Goal: Information Seeking & Learning: Learn about a topic

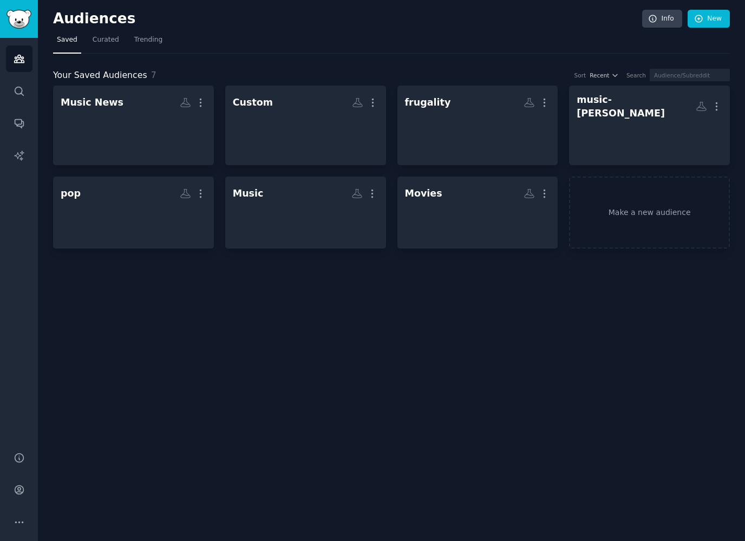
click at [316, 36] on nav "Saved Curated Trending" at bounding box center [391, 42] width 677 height 22
click at [590, 31] on nav "Saved Curated Trending" at bounding box center [391, 42] width 677 height 22
click at [93, 45] on link "Curated" at bounding box center [106, 42] width 34 height 22
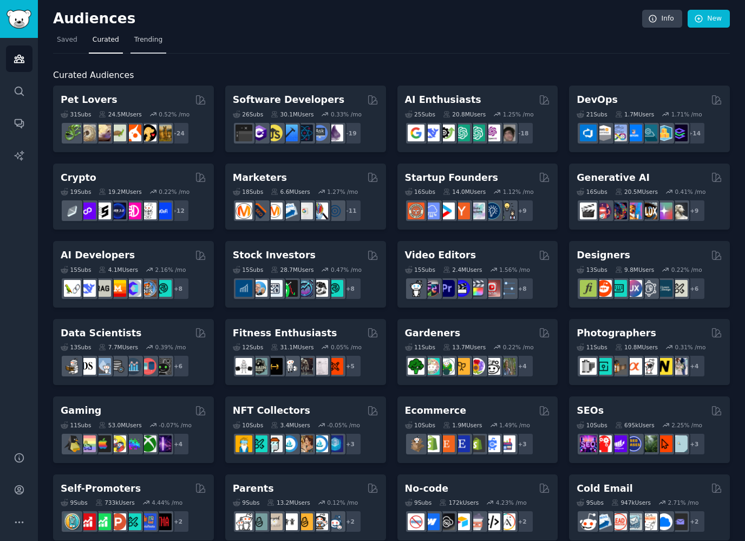
click at [153, 41] on span "Trending" at bounding box center [148, 40] width 28 height 10
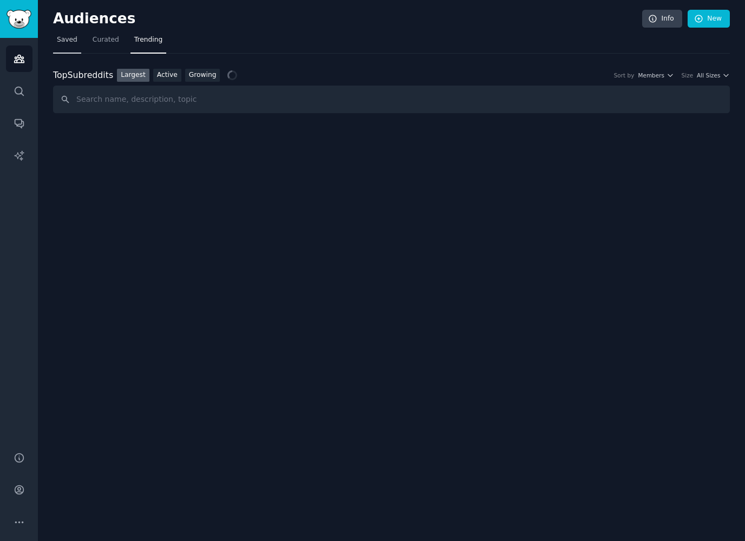
click at [68, 36] on span "Saved" at bounding box center [67, 40] width 21 height 10
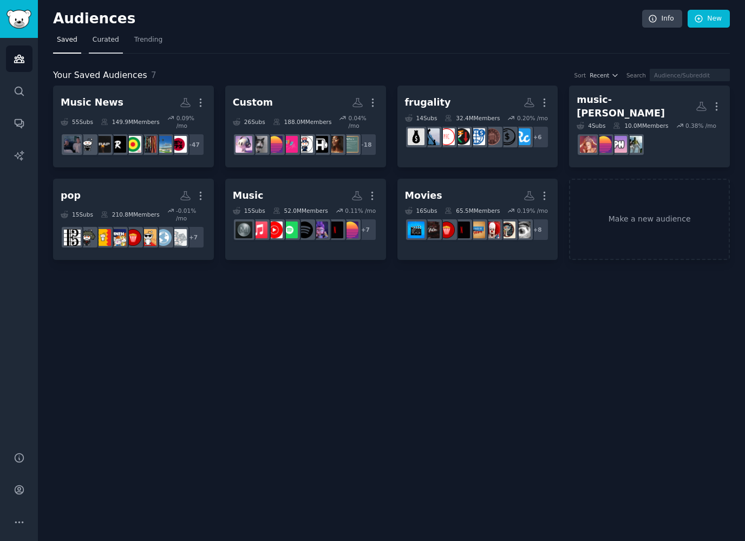
click at [109, 40] on span "Curated" at bounding box center [106, 40] width 27 height 10
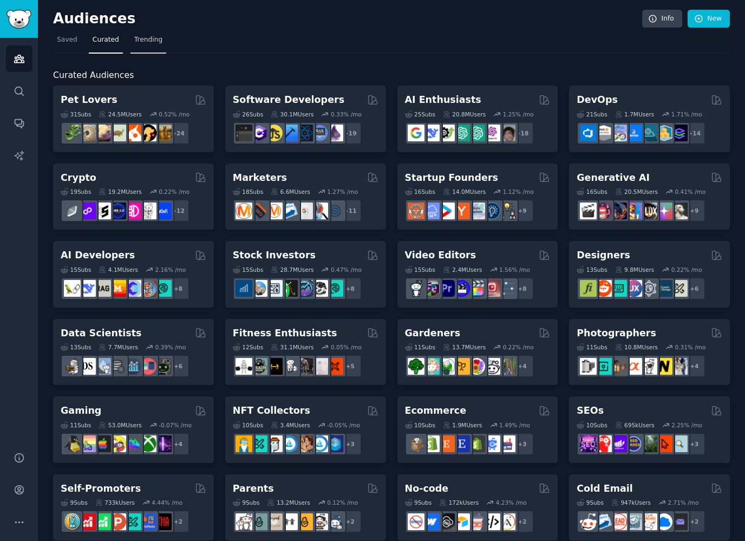
click at [146, 38] on span "Trending" at bounding box center [148, 40] width 28 height 10
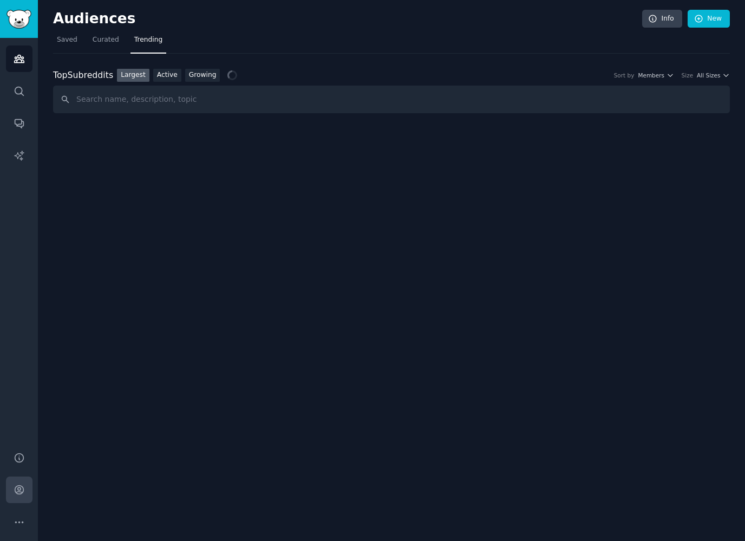
click at [22, 484] on icon "Sidebar" at bounding box center [19, 489] width 11 height 11
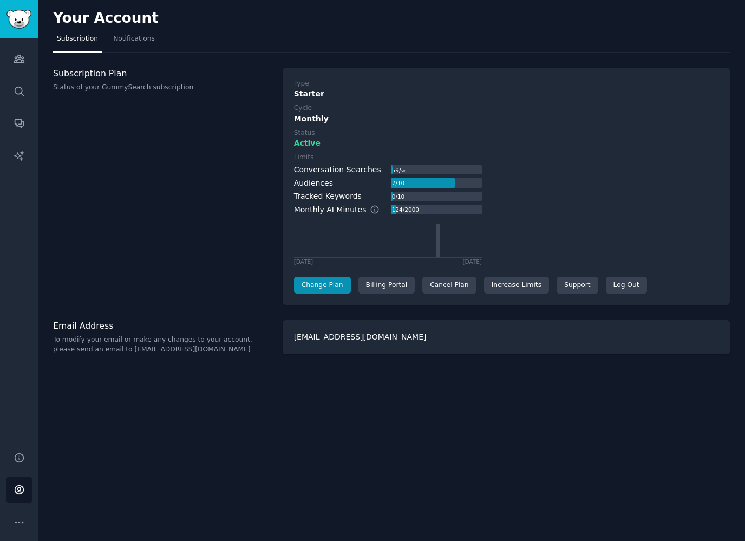
click at [196, 206] on div "Subscription Plan Status of your GummySearch subscription" at bounding box center [162, 187] width 218 height 238
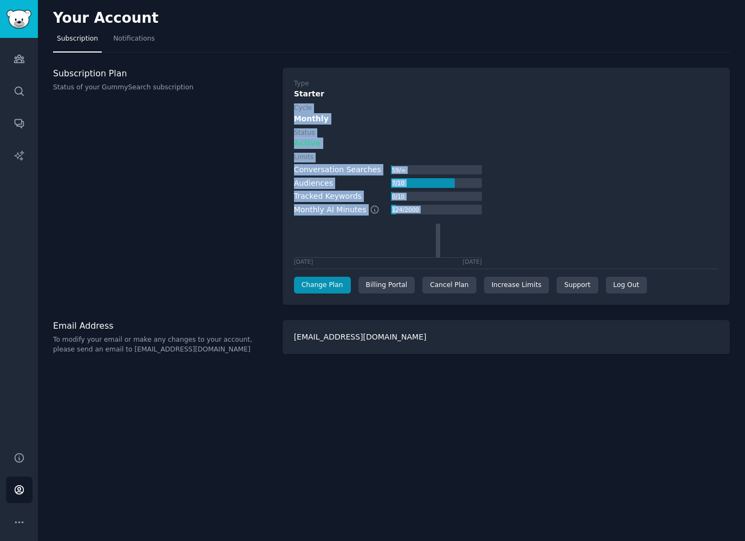
drag, startPoint x: 402, startPoint y: 201, endPoint x: 316, endPoint y: 76, distance: 151.8
click at [319, 81] on div "Type Starter Cycle Monthly Status Active Limits Conversation Searches 59 / ∞ Au…" at bounding box center [506, 186] width 424 height 215
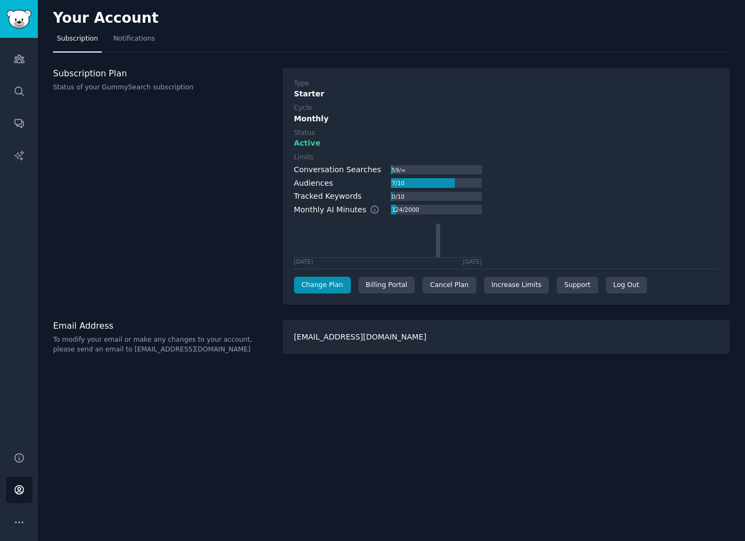
click at [298, 44] on nav "Subscription Notifications" at bounding box center [391, 41] width 677 height 22
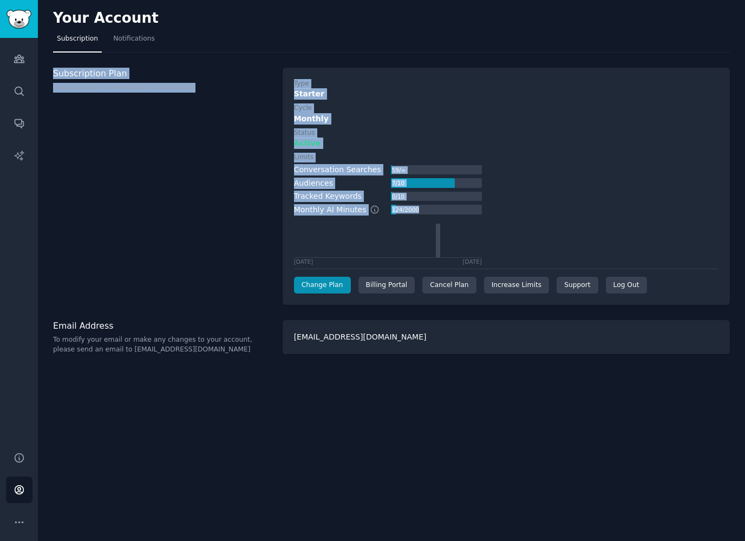
drag, startPoint x: 291, startPoint y: 60, endPoint x: 642, endPoint y: 246, distance: 397.9
click at [642, 246] on div "Your Account Subscription Notifications Subscription Plan Status of your GummyS…" at bounding box center [391, 270] width 707 height 541
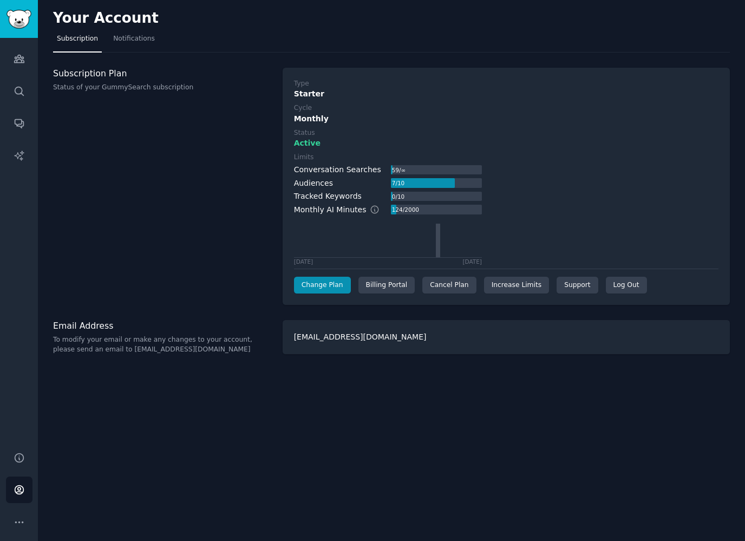
drag, startPoint x: 643, startPoint y: 246, endPoint x: 532, endPoint y: 248, distance: 111.0
click at [642, 246] on div "Limits Conversation Searches 59 / ∞ Audiences 7 / 10 Tracked Keywords 0 / 10 Mo…" at bounding box center [506, 209] width 424 height 112
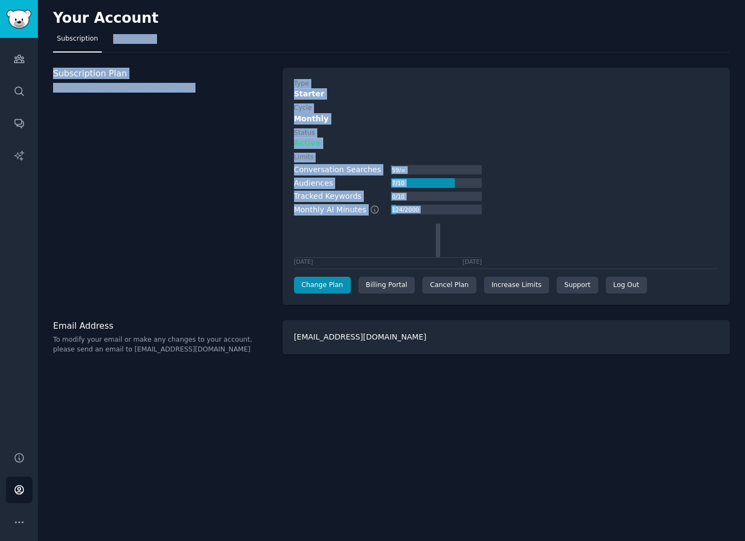
drag, startPoint x: 532, startPoint y: 248, endPoint x: 71, endPoint y: 48, distance: 502.6
click at [75, 49] on div "Your Account Subscription Notifications Subscription Plan Status of your GummyS…" at bounding box center [391, 270] width 707 height 541
click at [76, 68] on h3 "Subscription Plan" at bounding box center [162, 73] width 218 height 11
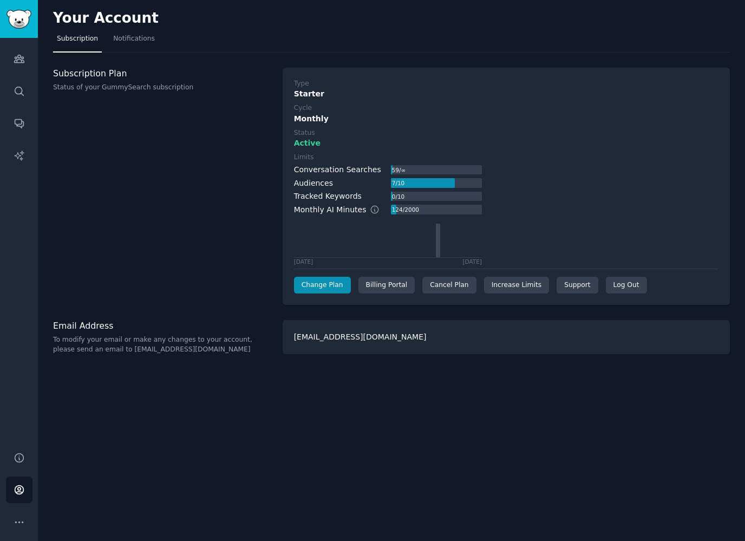
click at [71, 43] on span "Subscription" at bounding box center [77, 39] width 41 height 10
click at [123, 39] on span "Notifications" at bounding box center [134, 39] width 42 height 10
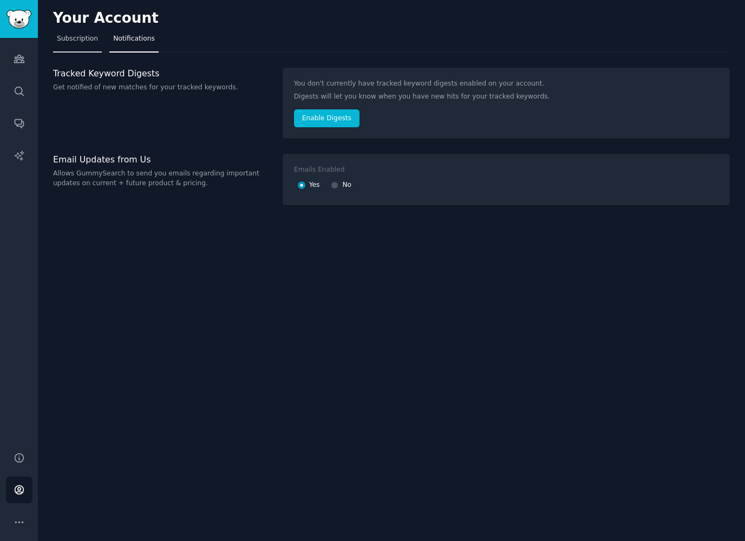
click at [88, 41] on span "Subscription" at bounding box center [77, 39] width 41 height 10
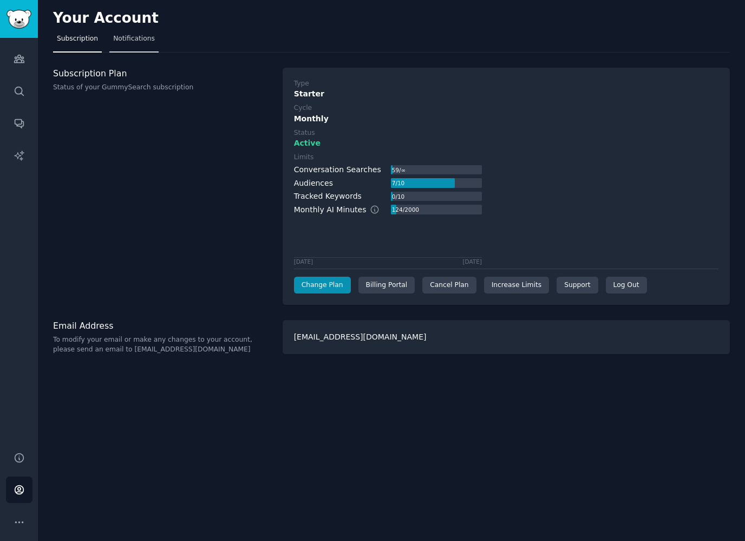
click at [124, 43] on span "Notifications" at bounding box center [134, 39] width 42 height 10
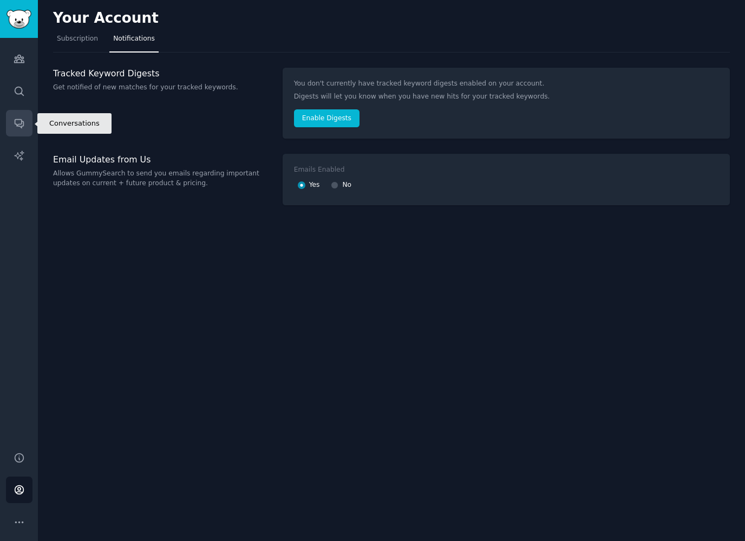
click at [21, 121] on icon "Sidebar" at bounding box center [19, 124] width 9 height 9
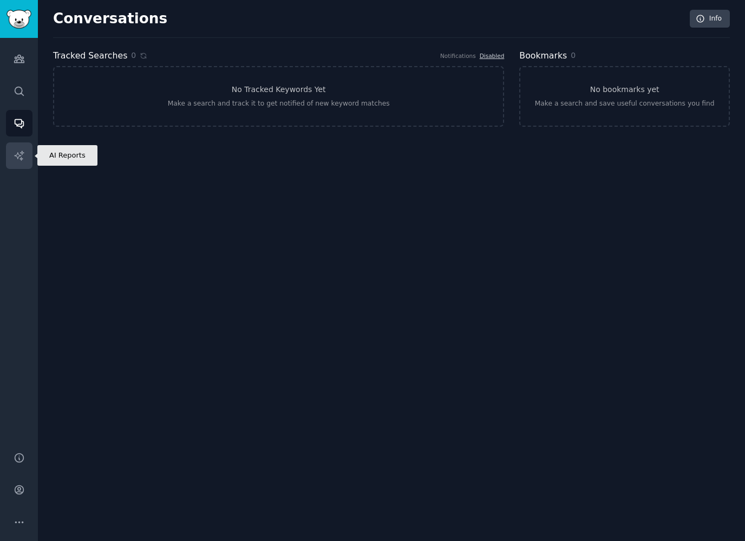
click at [25, 160] on link "AI Reports" at bounding box center [19, 155] width 27 height 27
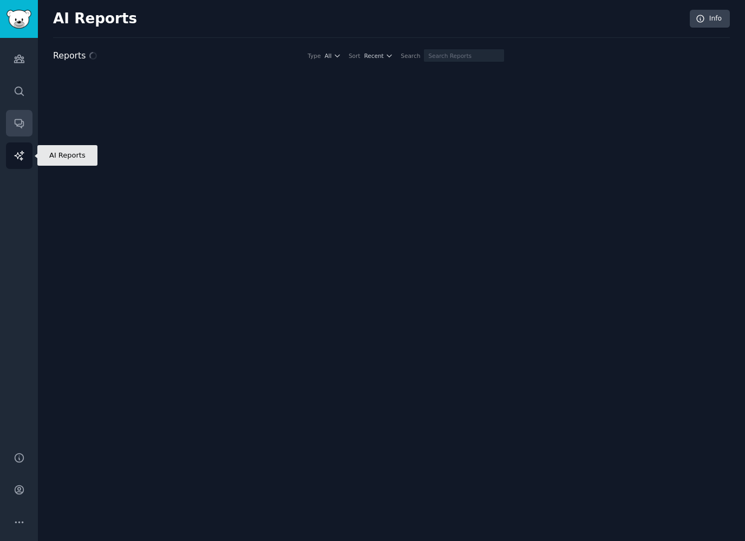
click at [22, 127] on icon "Sidebar" at bounding box center [19, 122] width 11 height 11
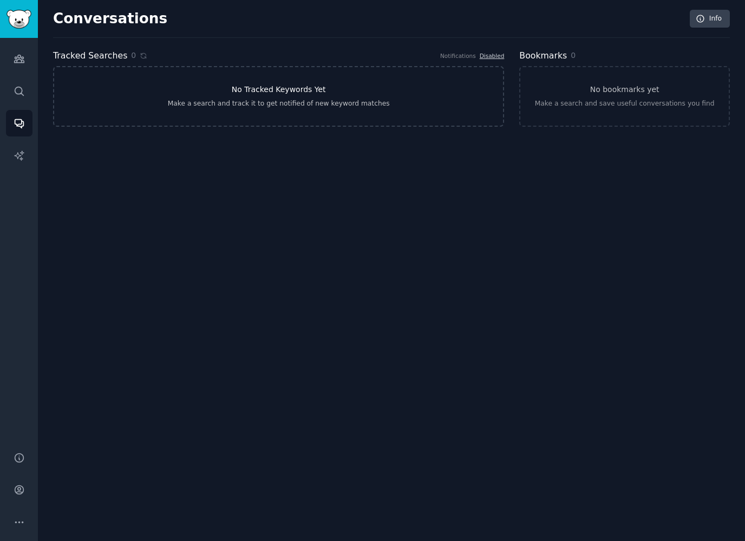
click at [311, 93] on h3 "No Tracked Keywords Yet" at bounding box center [279, 89] width 94 height 11
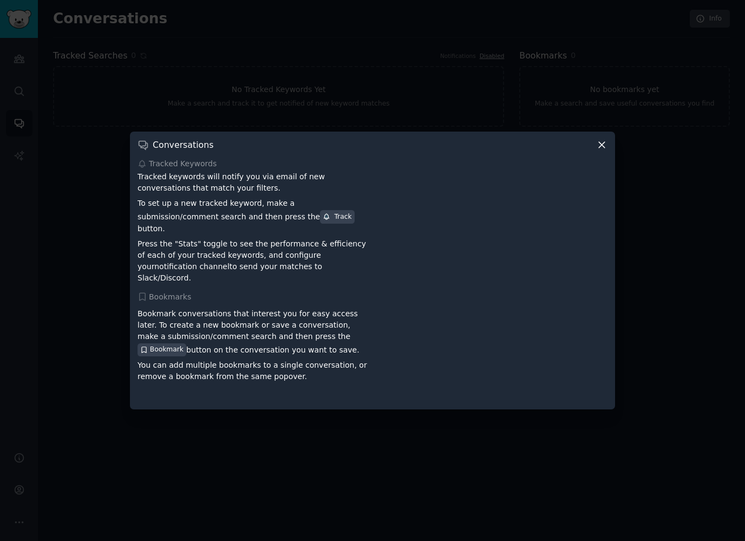
click at [599, 150] on icon at bounding box center [601, 144] width 11 height 11
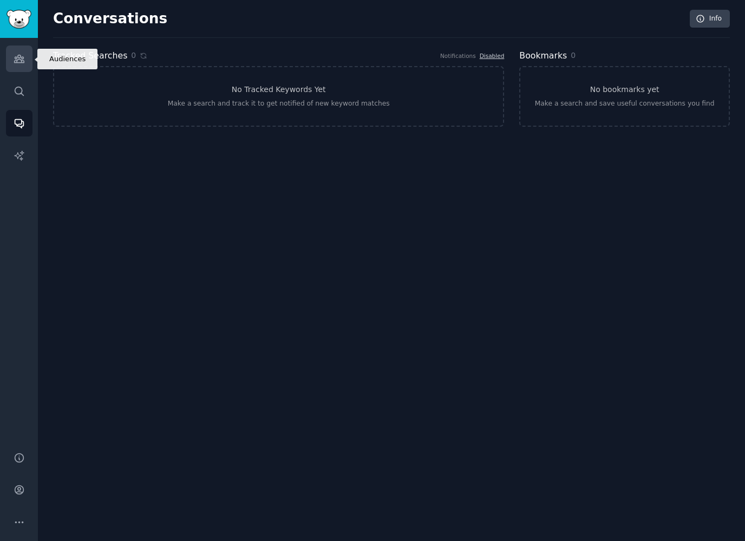
click at [16, 50] on link "Audiences" at bounding box center [19, 58] width 27 height 27
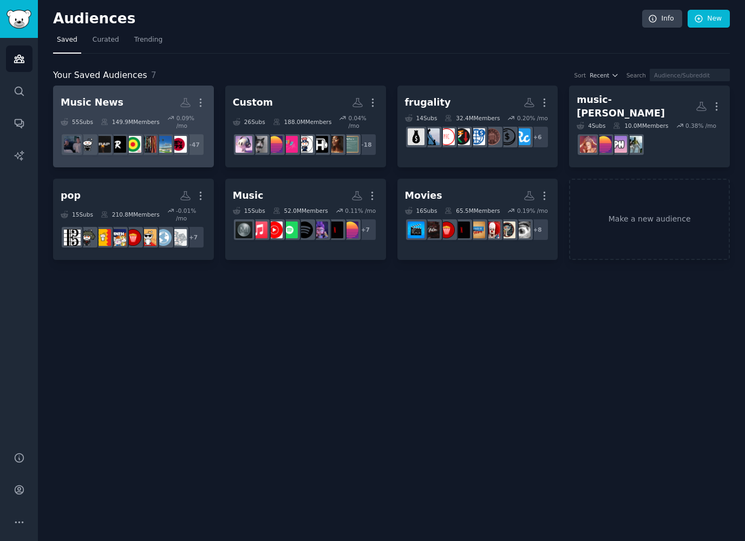
click at [158, 108] on h2 "Music News Custom Audience More" at bounding box center [134, 102] width 146 height 19
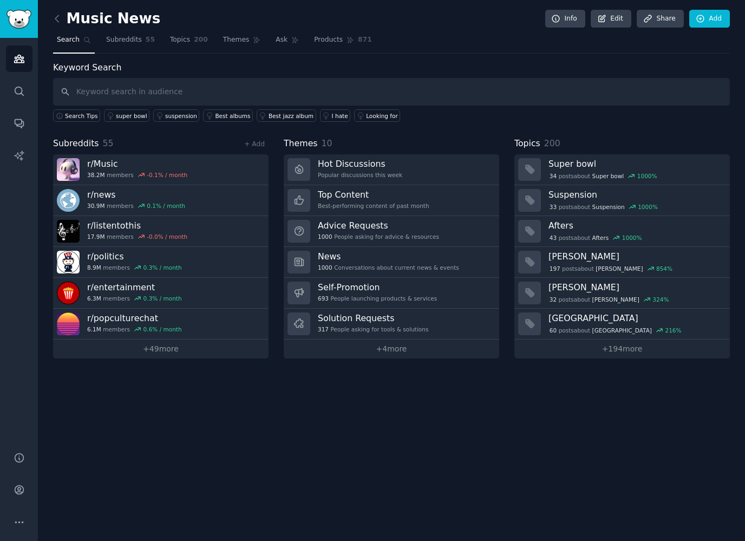
click at [160, 395] on div "Music News Info Edit Share Add Search Subreddits 55 Topics 200 Themes Ask Produ…" at bounding box center [391, 270] width 707 height 541
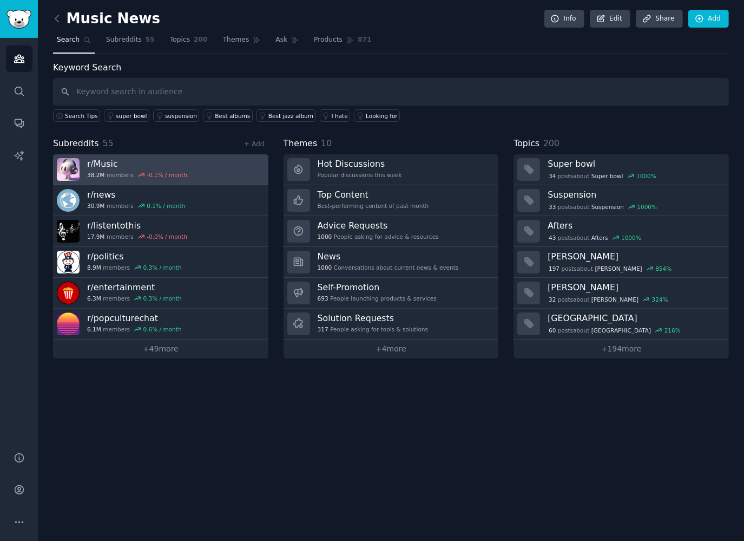
click at [191, 167] on link "r/ Music 38.2M members -0.1 % / month" at bounding box center [160, 169] width 215 height 31
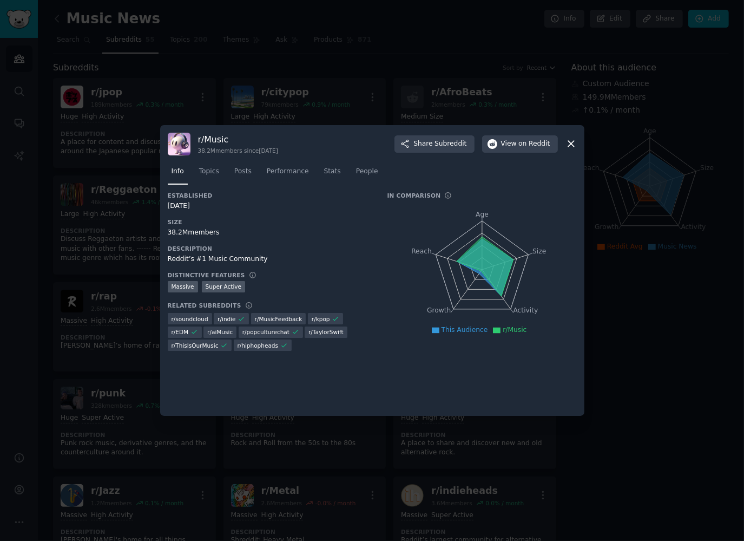
click at [664, 241] on div at bounding box center [372, 270] width 744 height 541
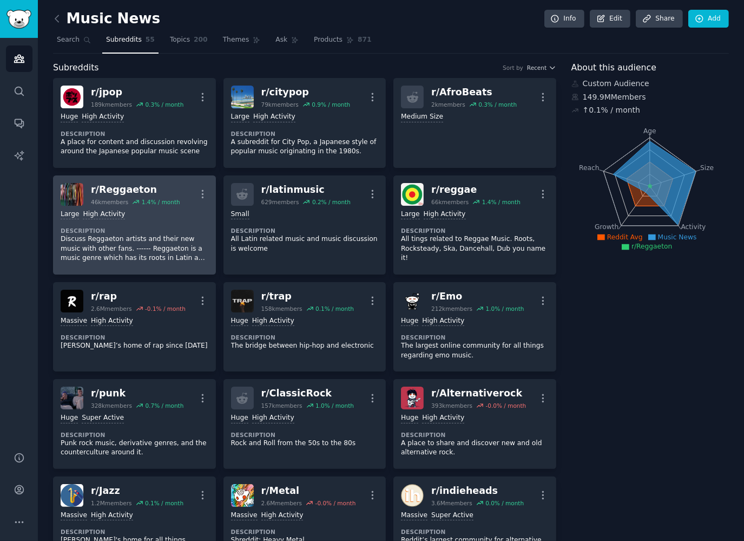
scroll to position [92, 0]
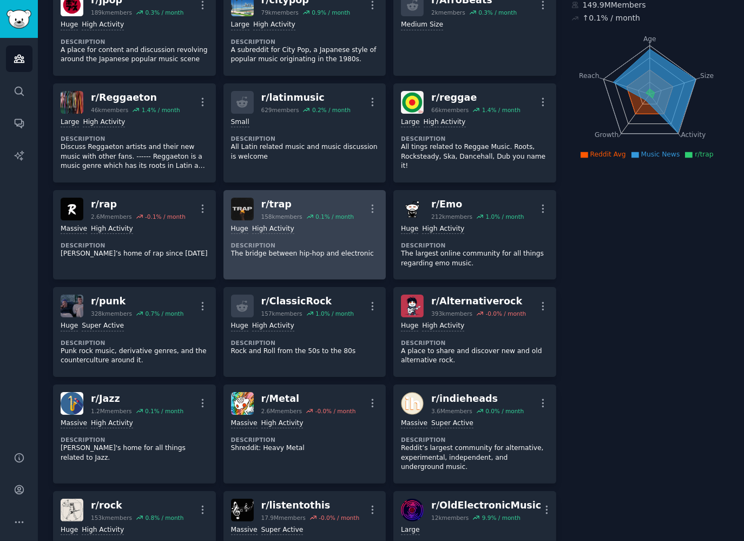
click at [328, 230] on div "Huge High Activity" at bounding box center [305, 229] width 148 height 10
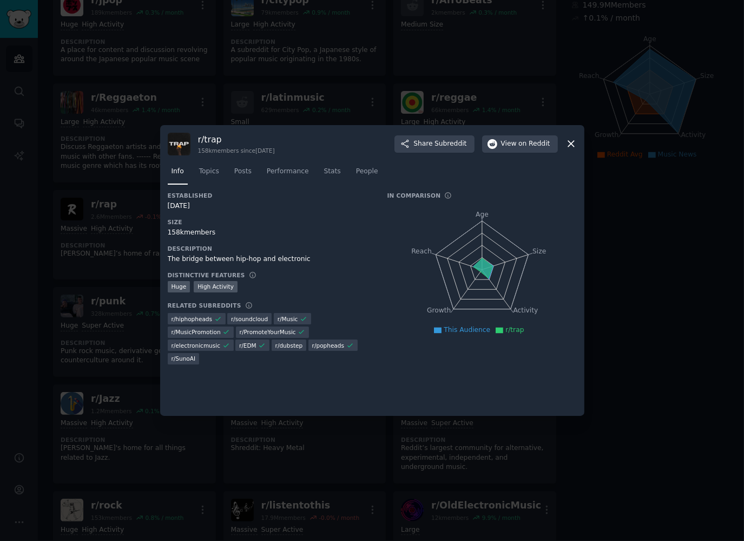
click at [686, 303] on div at bounding box center [372, 270] width 744 height 541
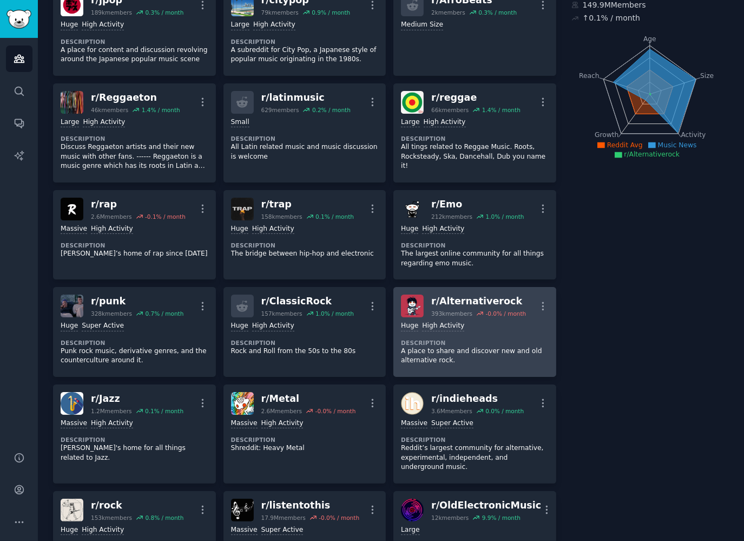
click at [514, 348] on p "A place to share and discover new and old alternative rock." at bounding box center [475, 355] width 148 height 19
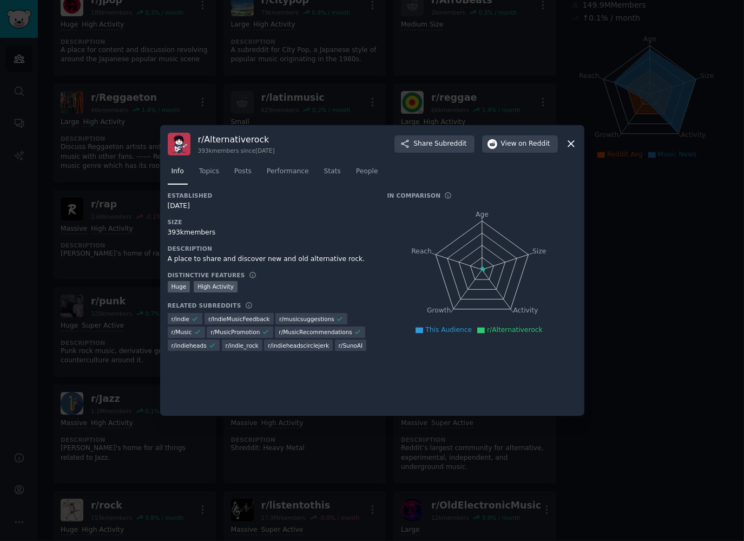
click at [667, 337] on div at bounding box center [372, 270] width 744 height 541
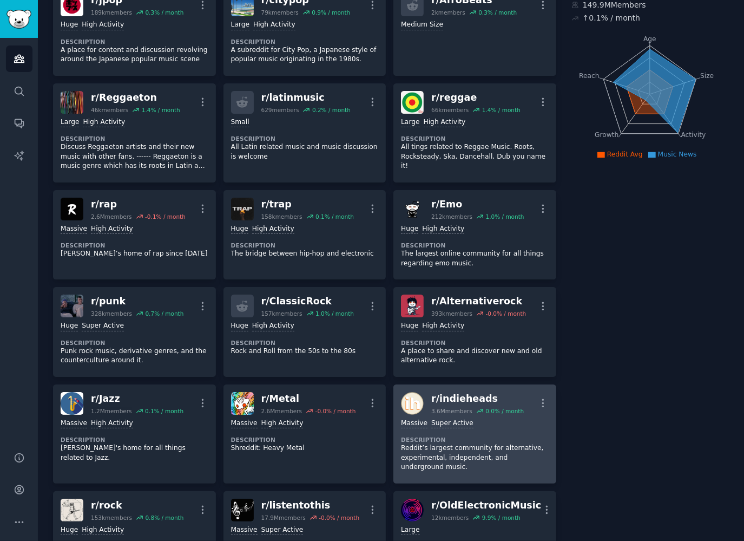
click at [491, 440] on dt "Description" at bounding box center [475, 440] width 148 height 8
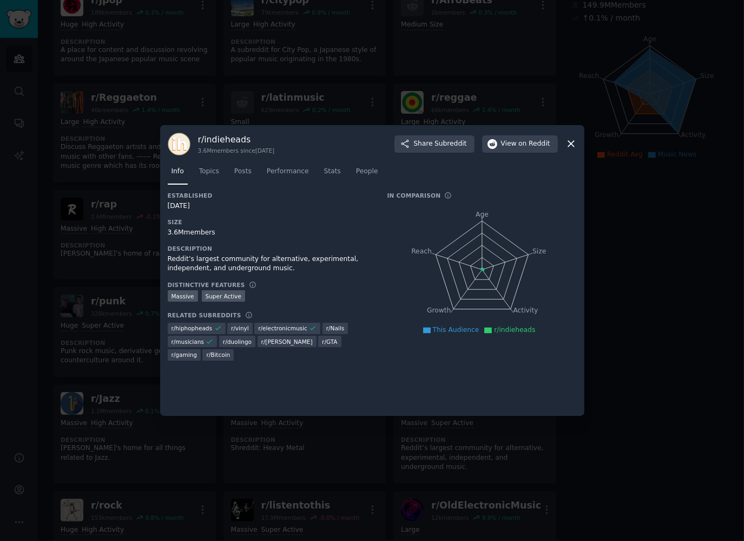
click at [676, 371] on div at bounding box center [372, 270] width 744 height 541
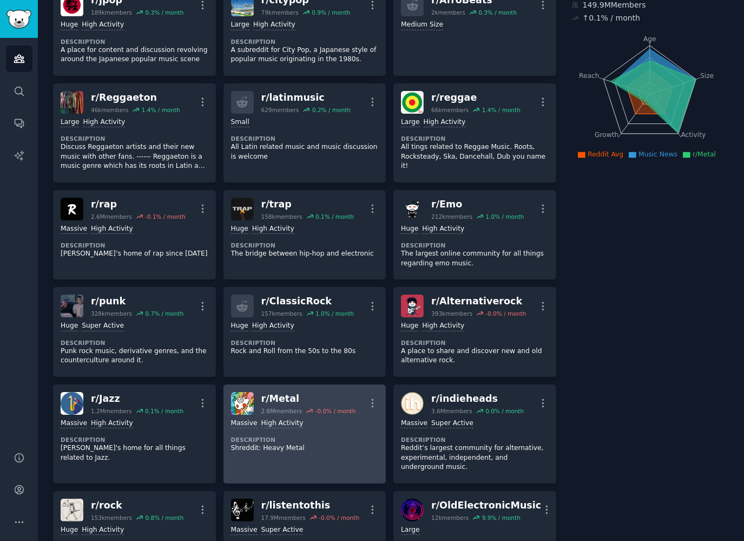
click at [318, 415] on div "Massive High Activity Description Shreddit: Heavy Metal" at bounding box center [305, 436] width 148 height 42
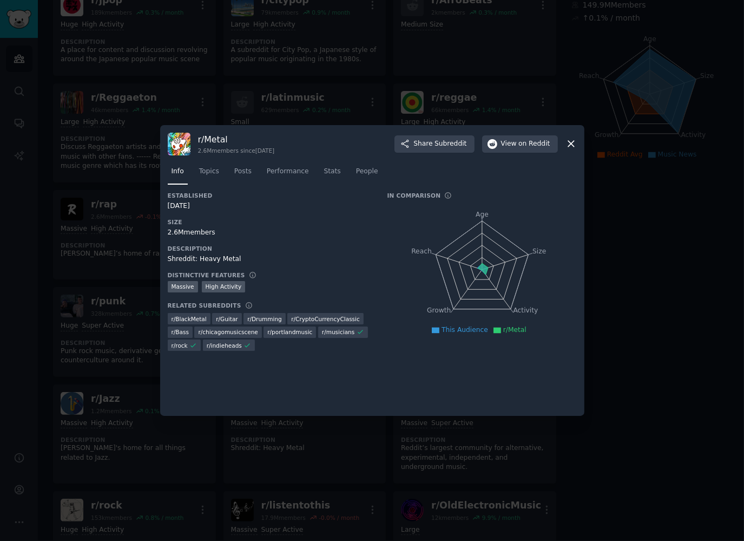
click at [622, 336] on div at bounding box center [372, 270] width 744 height 541
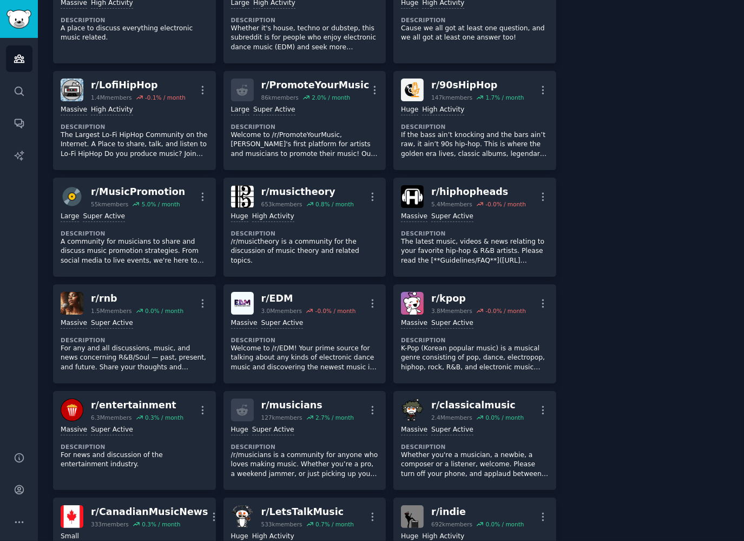
scroll to position [1191, 0]
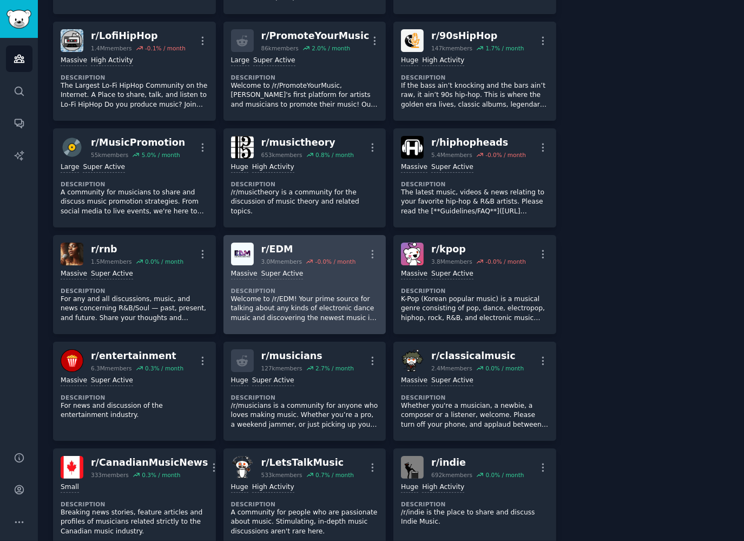
click at [343, 282] on div "Massive Super Active Description Welcome to /r/EDM! Your prime source for talki…" at bounding box center [305, 295] width 148 height 61
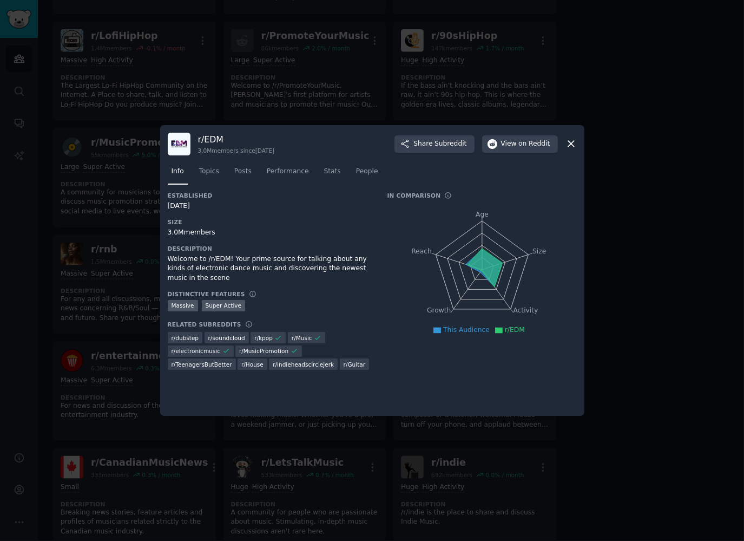
drag, startPoint x: 671, startPoint y: 269, endPoint x: 422, endPoint y: 306, distance: 252.3
click at [671, 269] on div at bounding box center [372, 270] width 744 height 541
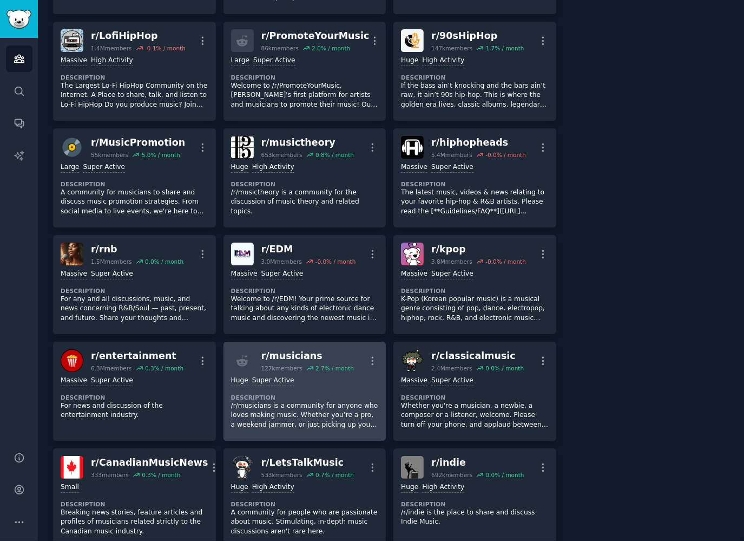
click at [315, 423] on p "/r/musicians is a community for anyone who loves making music. Whether you’re a…" at bounding box center [305, 415] width 148 height 29
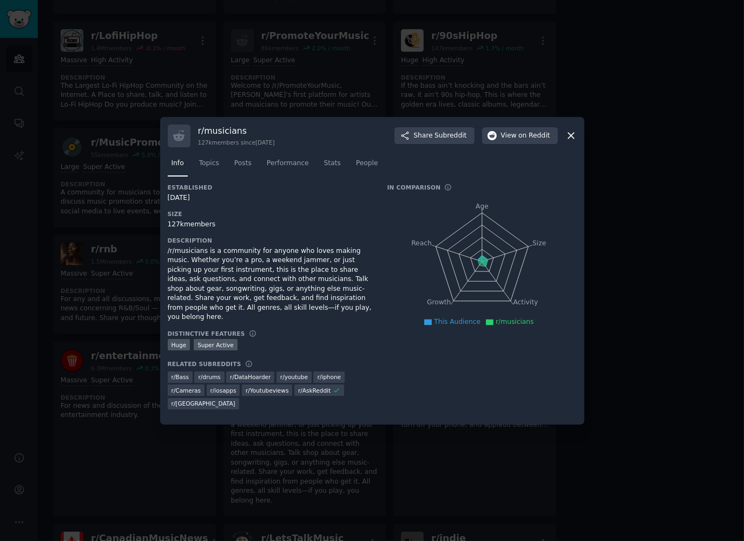
click at [618, 346] on div at bounding box center [372, 270] width 744 height 541
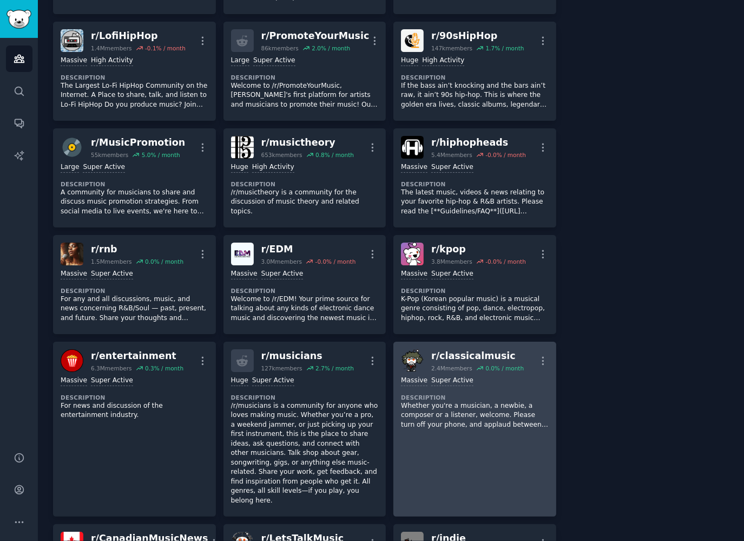
scroll to position [1503, 0]
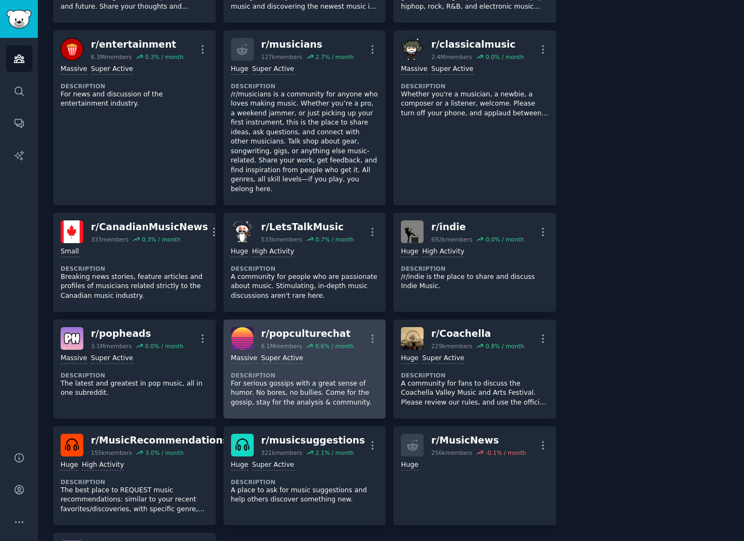
click at [312, 391] on p "For serious gossips with a great sense of humor. No bores, no bullies. Come for…" at bounding box center [305, 393] width 148 height 29
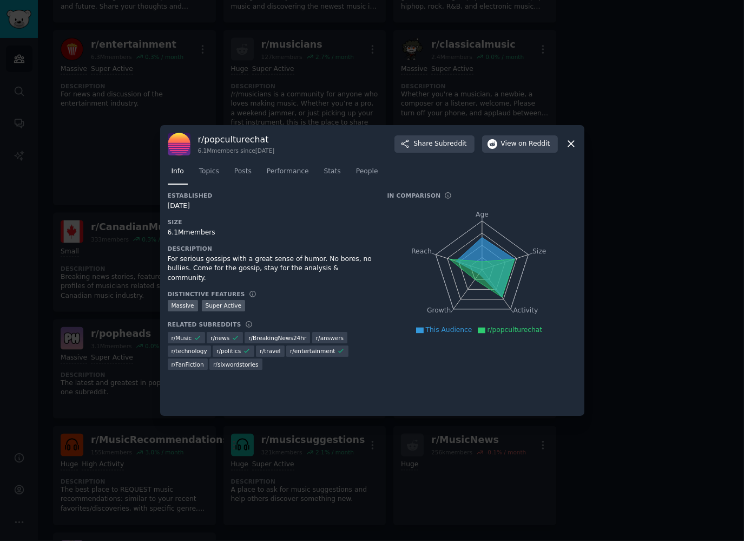
click at [617, 335] on div at bounding box center [372, 270] width 744 height 541
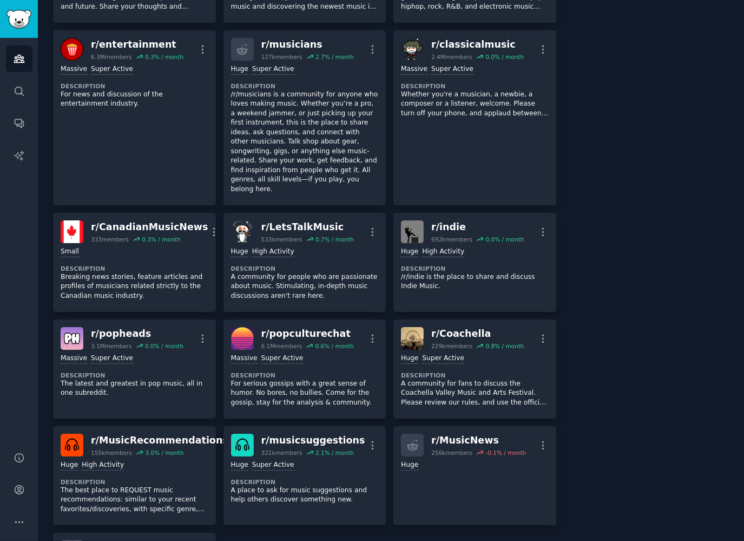
scroll to position [2118, 0]
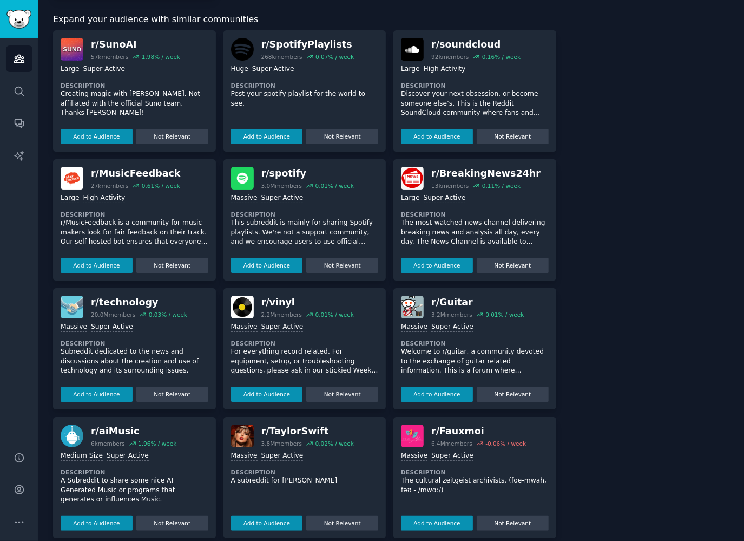
click at [454, 478] on p "The cultural zeitgeist archivists. (foe-mwah, fəʊ - /mwɑː/)" at bounding box center [475, 485] width 148 height 19
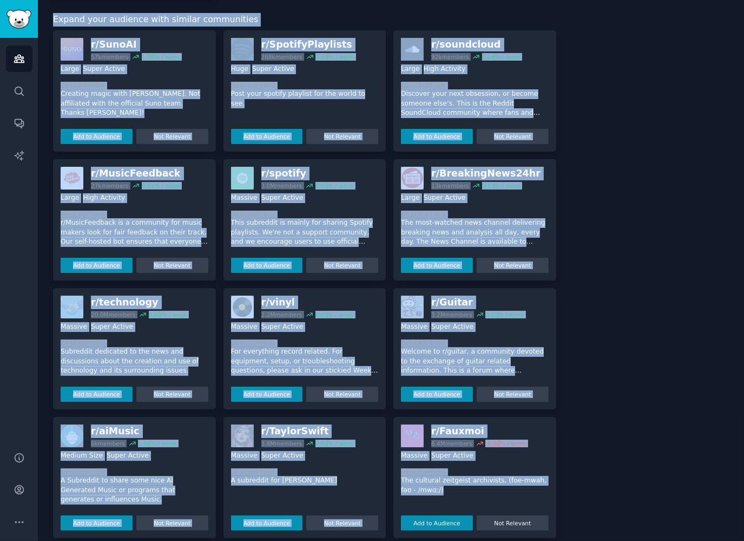
scroll to position [0, 0]
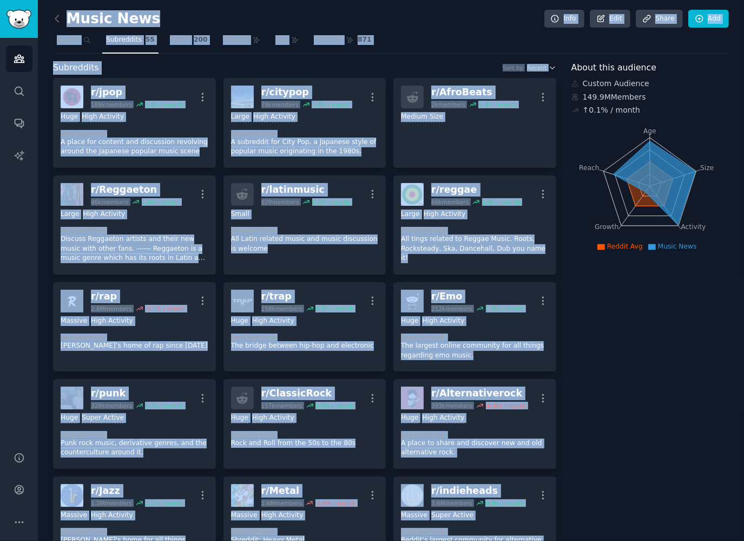
drag, startPoint x: 494, startPoint y: 476, endPoint x: 147, endPoint y: 34, distance: 561.8
click at [303, 37] on nav "Search Subreddits 55 Topics 200 Themes Ask Products 871" at bounding box center [391, 42] width 676 height 22
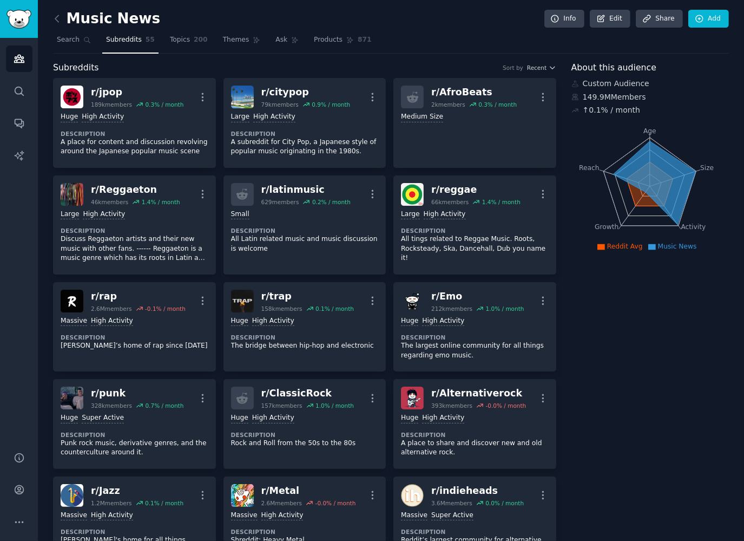
click at [676, 186] on icon at bounding box center [654, 182] width 82 height 83
click at [626, 243] on span "Reddit Avg" at bounding box center [625, 247] width 36 height 8
click at [618, 251] on icon "Age Size Activity Growth Reach" at bounding box center [650, 186] width 157 height 136
click at [618, 247] on span "Reddit Avg" at bounding box center [625, 247] width 36 height 8
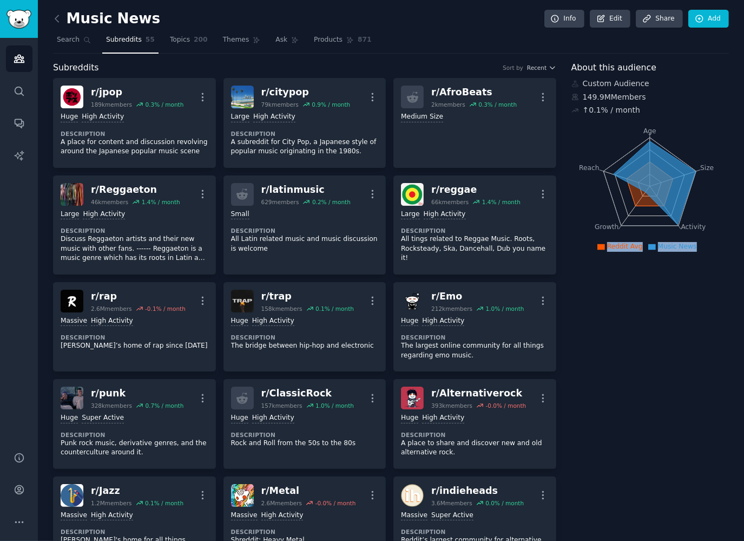
click at [618, 247] on span "Reddit Avg" at bounding box center [625, 247] width 36 height 8
click at [654, 196] on icon at bounding box center [654, 182] width 82 height 83
click at [636, 169] on icon at bounding box center [654, 182] width 82 height 83
click at [666, 11] on link "Share" at bounding box center [659, 19] width 47 height 18
